Goal: Transaction & Acquisition: Purchase product/service

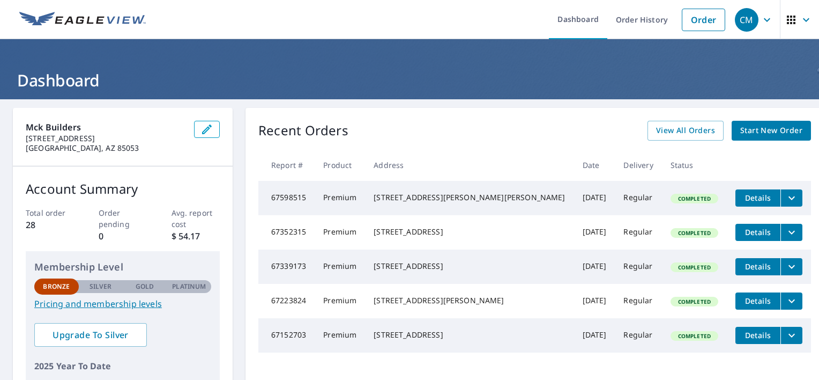
scroll to position [54, 0]
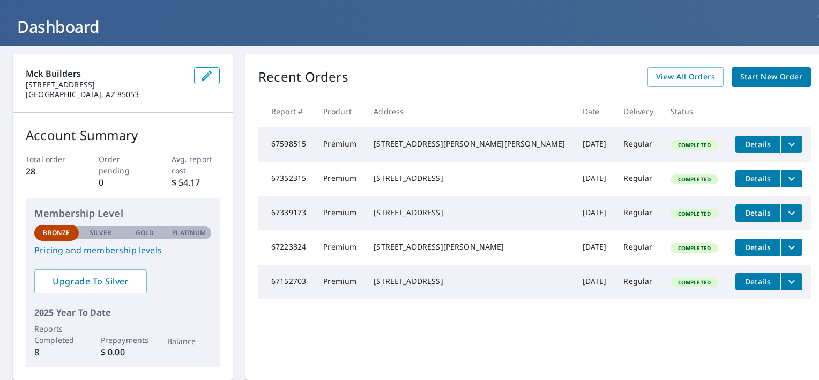
click at [740, 75] on span "Start New Order" at bounding box center [771, 76] width 62 height 13
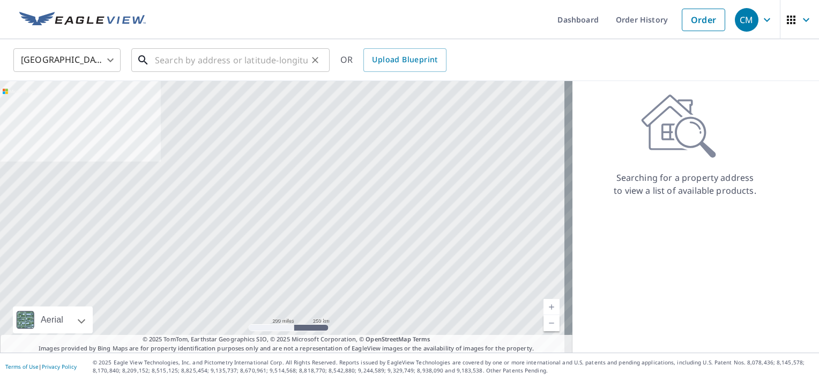
click at [217, 60] on input "text" at bounding box center [231, 60] width 153 height 30
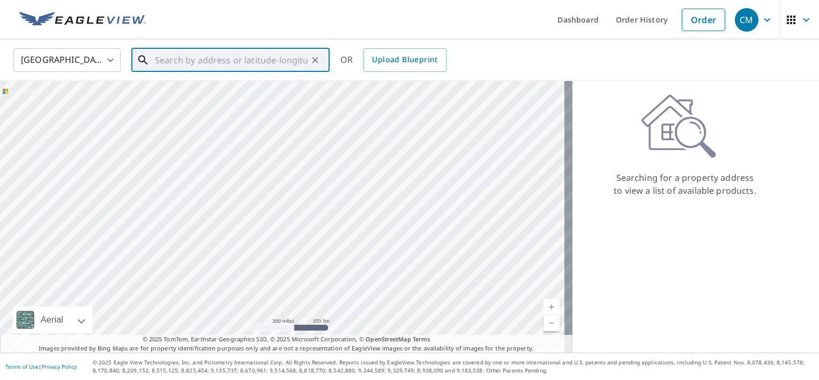
paste input "[STREET_ADDRESS]"
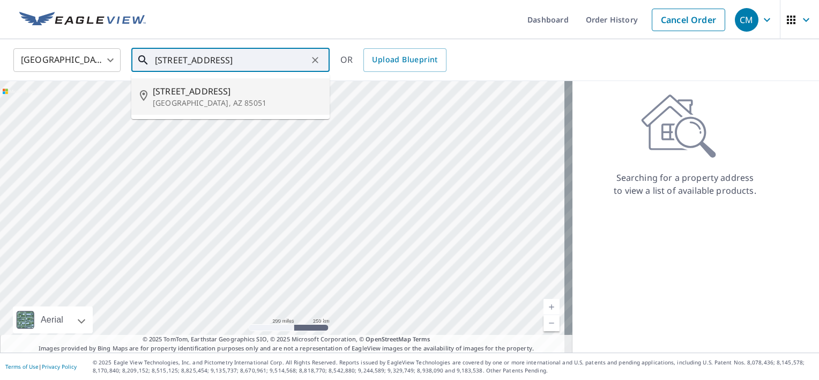
click at [213, 92] on span "[STREET_ADDRESS]" at bounding box center [237, 91] width 168 height 13
type input "[STREET_ADDRESS]"
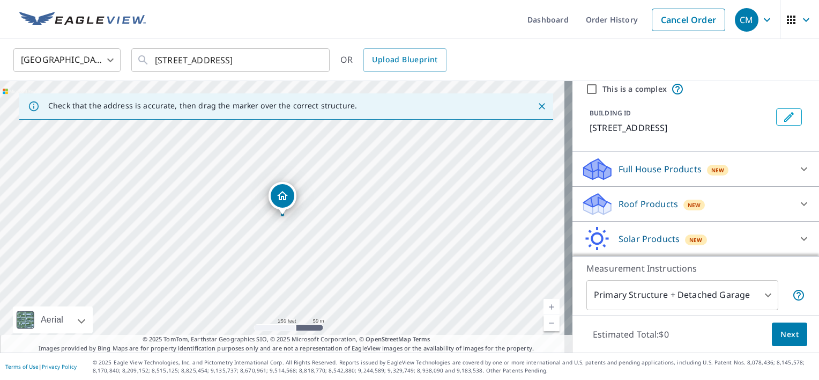
scroll to position [54, 0]
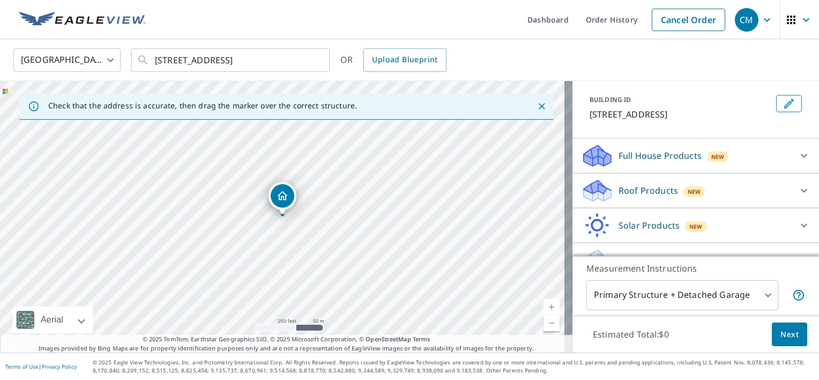
click at [798, 186] on icon at bounding box center [804, 190] width 13 height 13
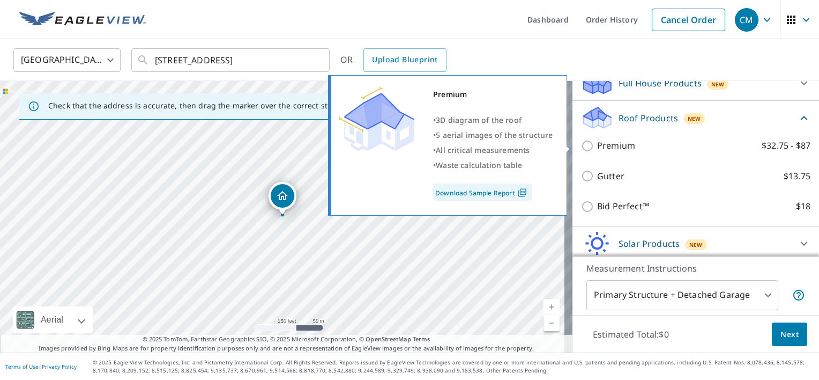
scroll to position [107, 0]
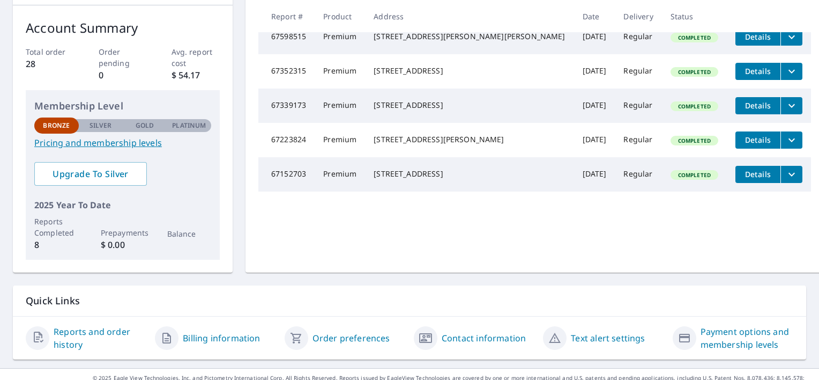
scroll to position [176, 0]
